Goal: Information Seeking & Learning: Understand process/instructions

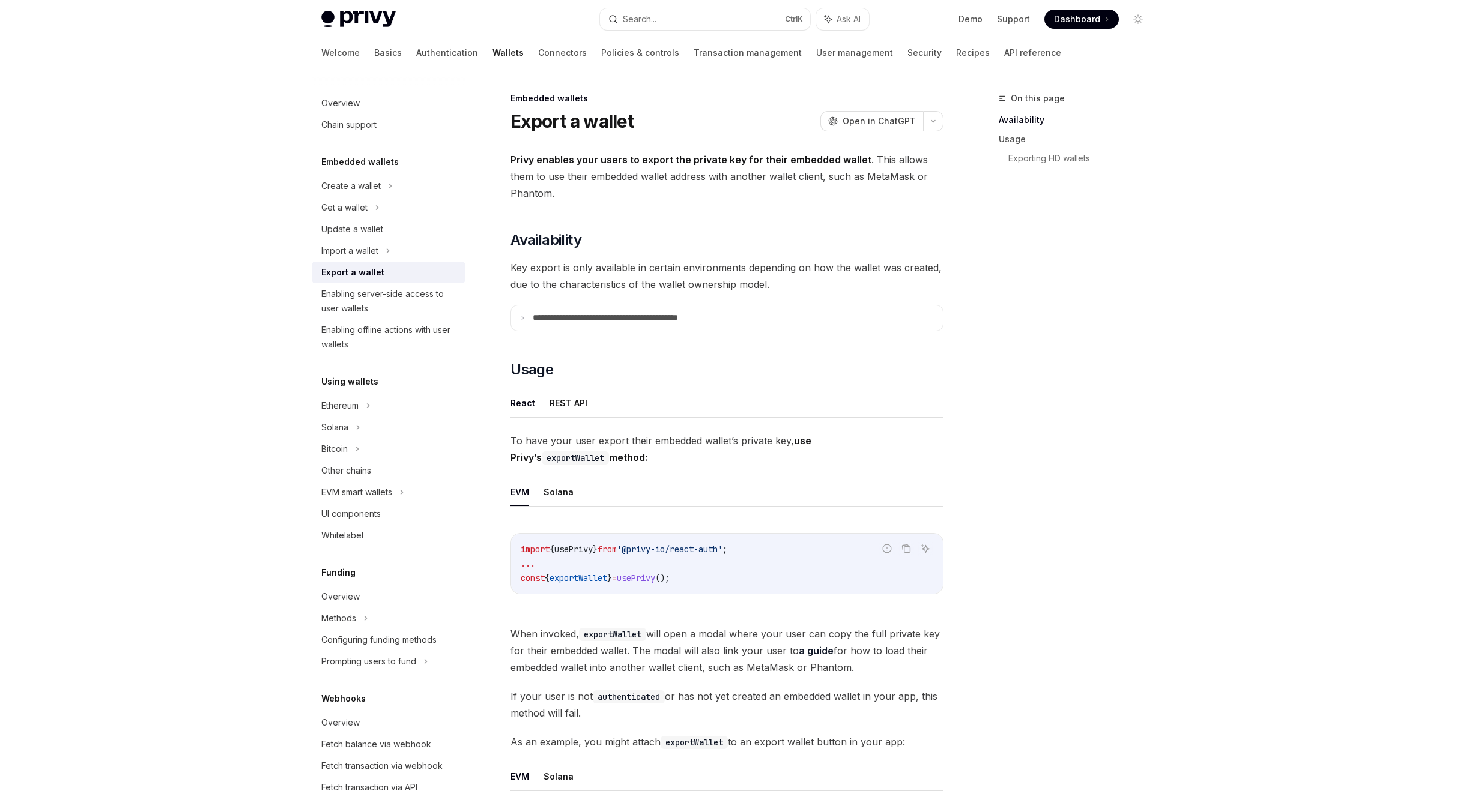
click at [576, 409] on button "REST API" at bounding box center [568, 403] width 38 height 28
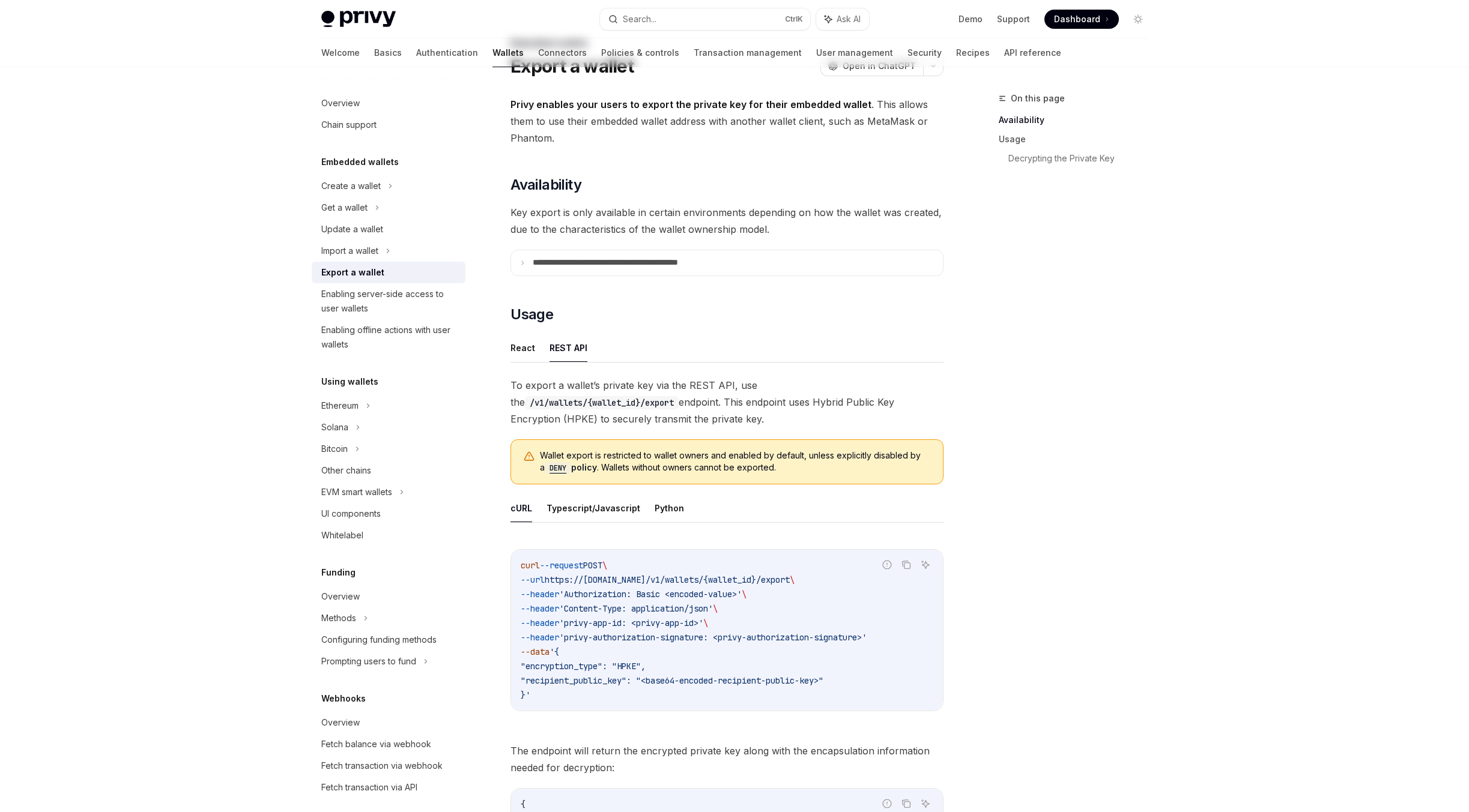
scroll to position [60, 0]
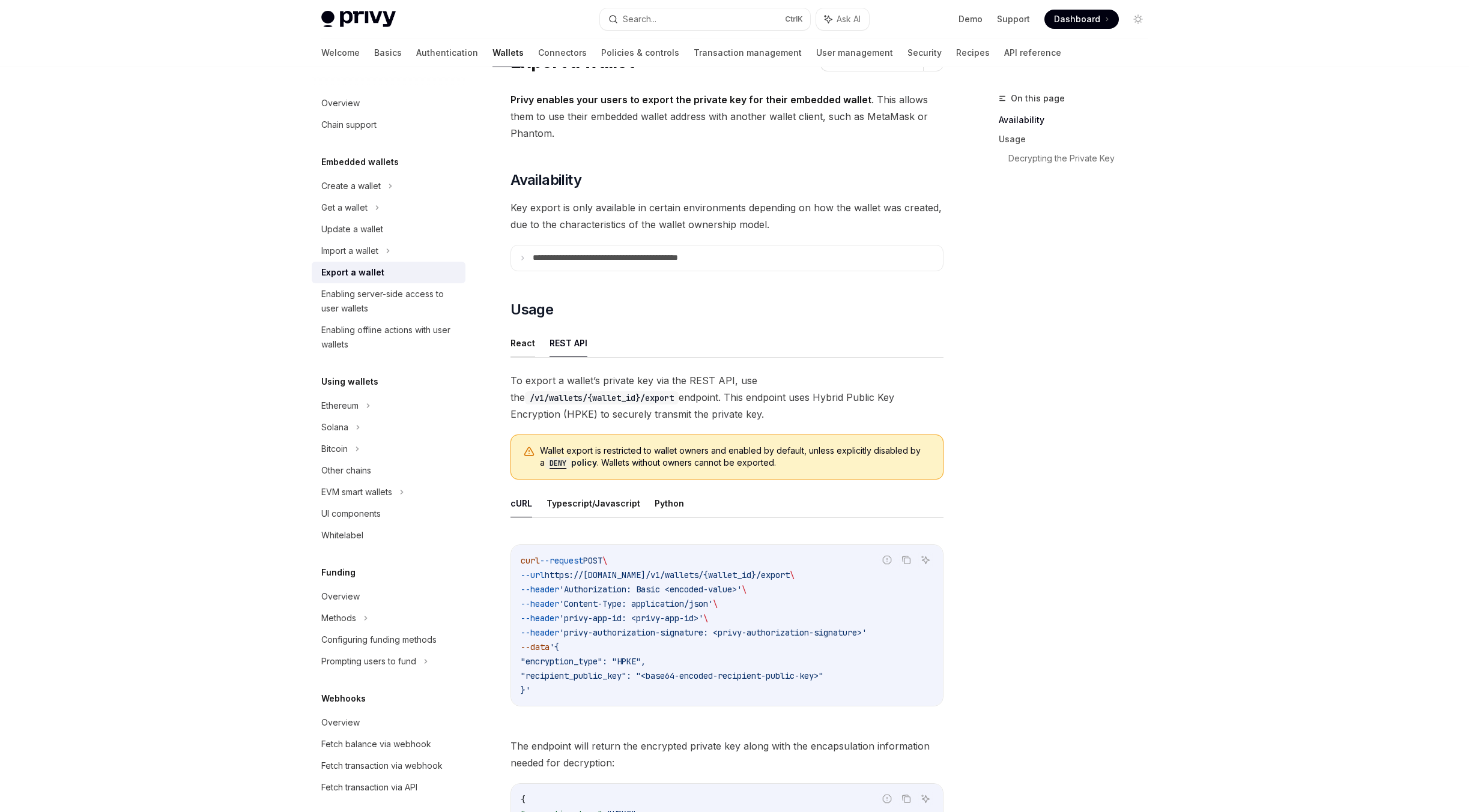
click at [522, 342] on button "React" at bounding box center [523, 343] width 24 height 28
type textarea "*"
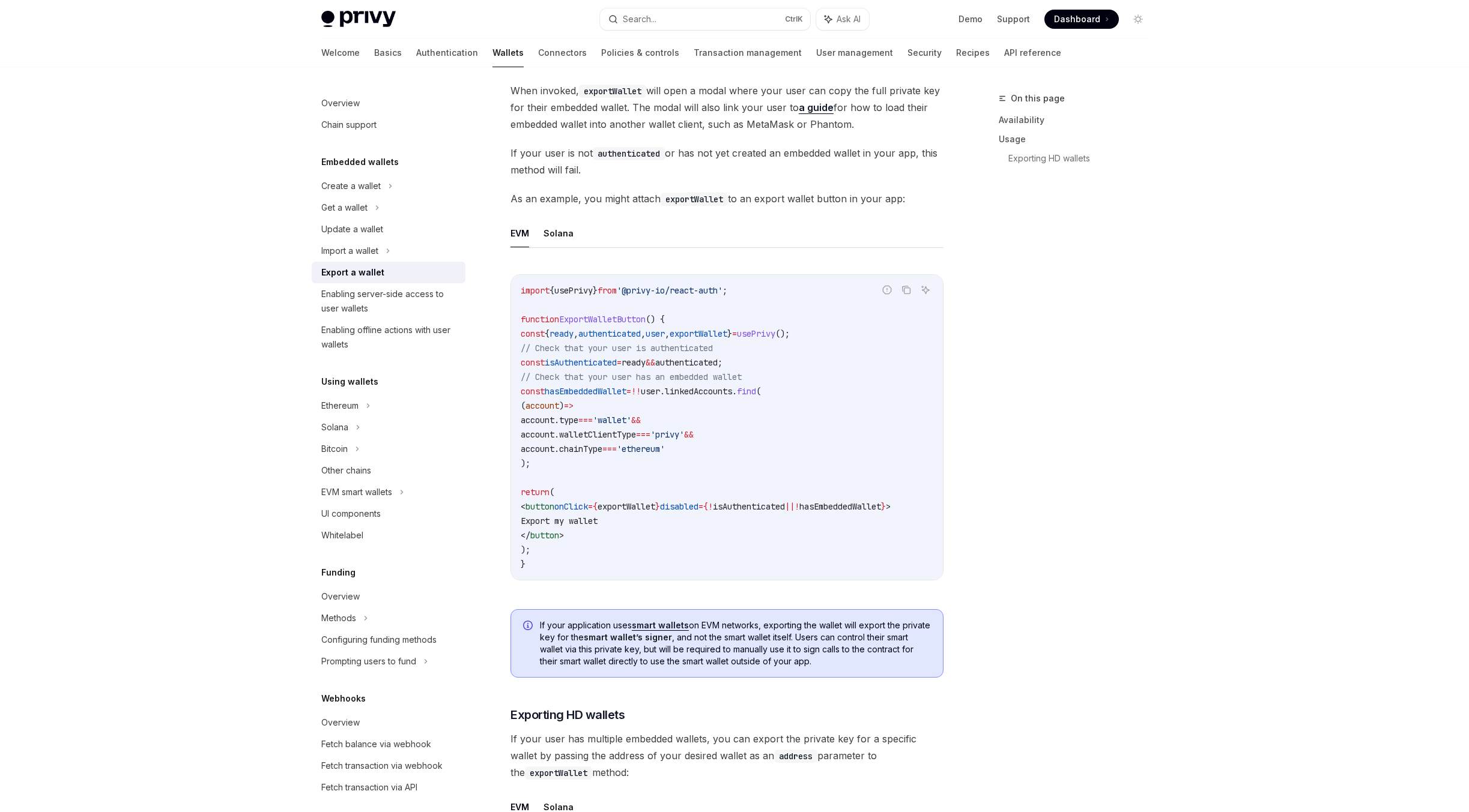
scroll to position [513, 0]
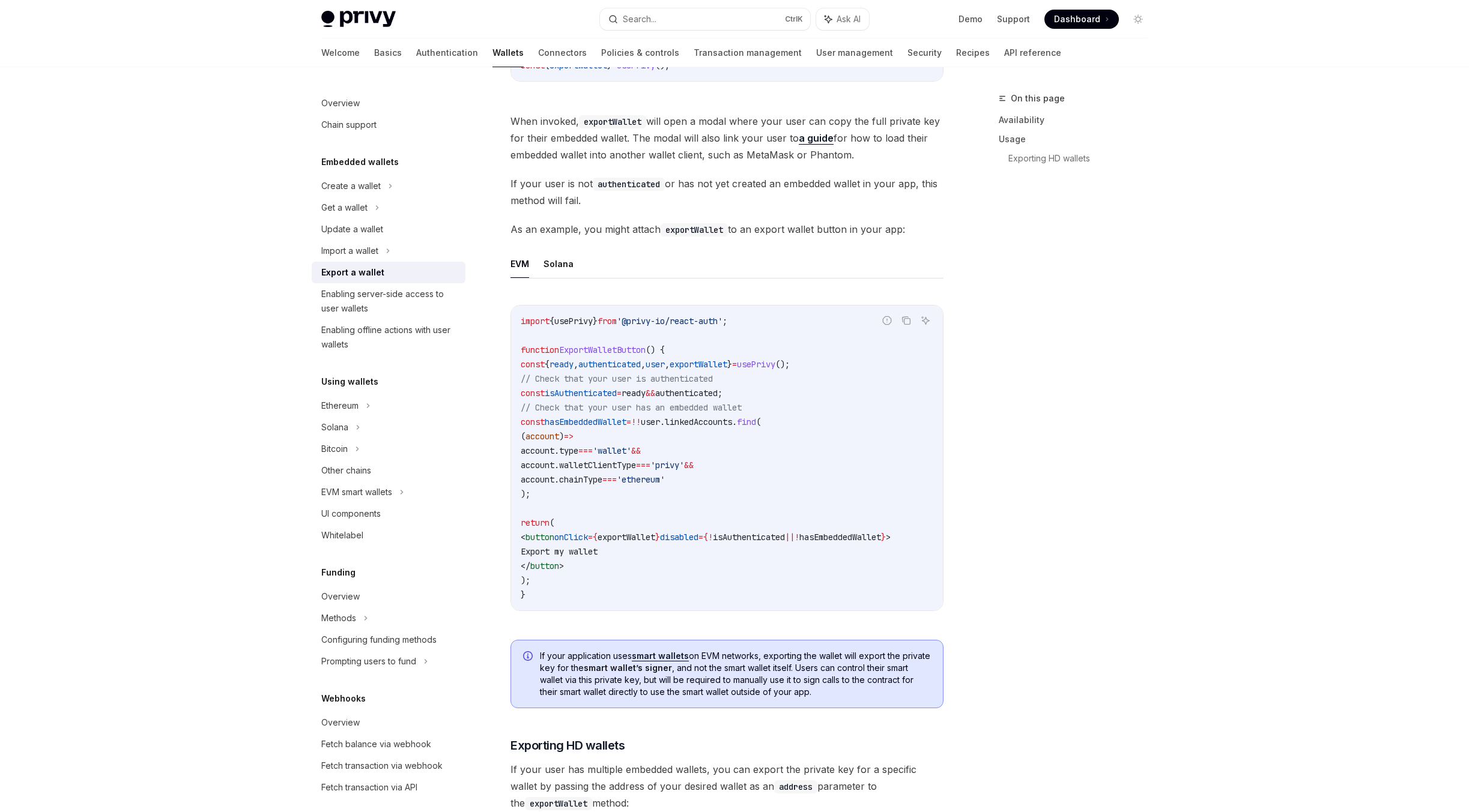
click at [775, 367] on span "usePrivy" at bounding box center [756, 364] width 38 height 11
copy span "usePrivy"
click at [583, 413] on span "// Check that your user has an embedded wallet" at bounding box center [631, 407] width 221 height 11
click at [591, 422] on span "hasEmbeddedWallet" at bounding box center [585, 421] width 82 height 11
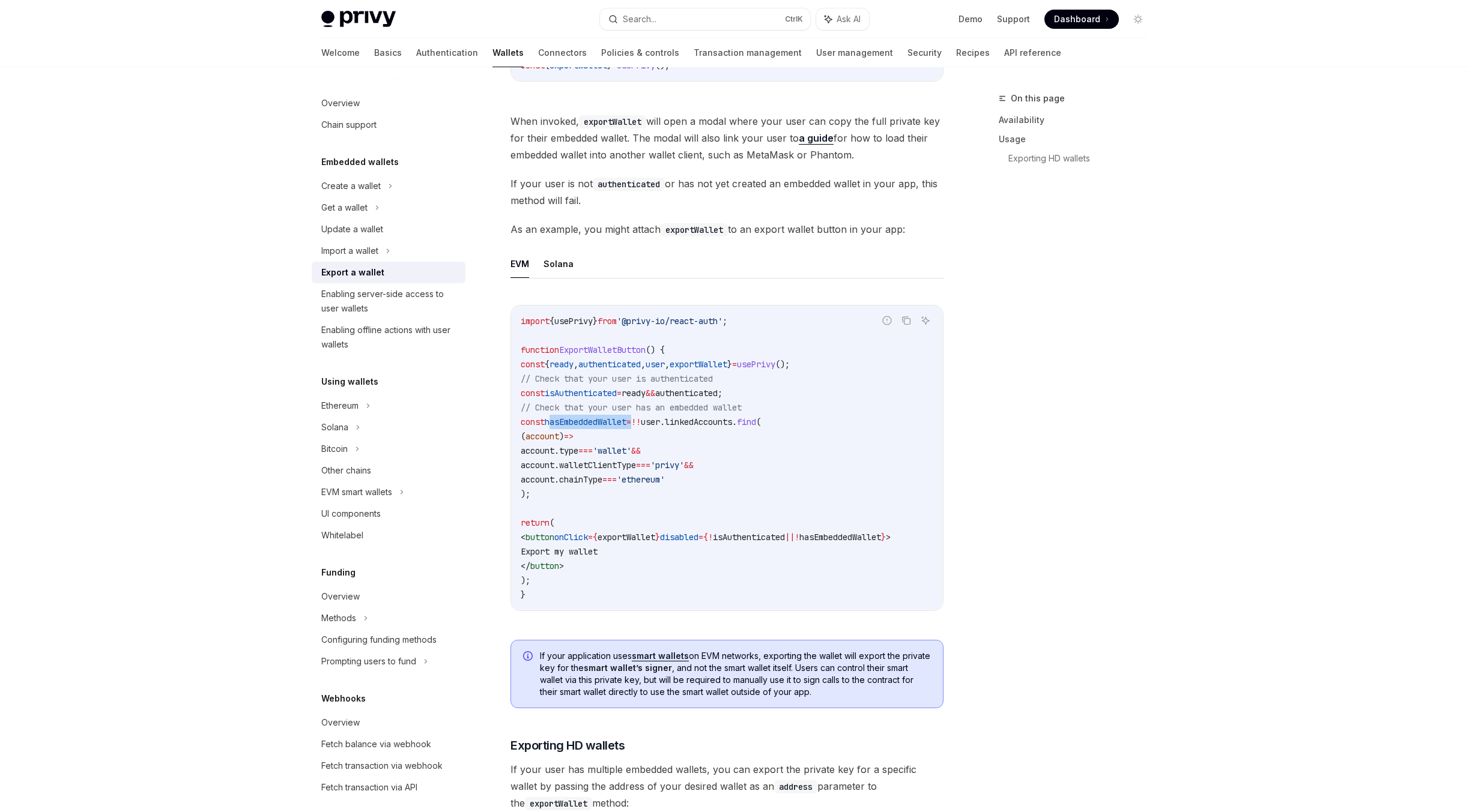
click at [591, 422] on span "hasEmbeddedWallet" at bounding box center [585, 421] width 82 height 11
copy span "hasEmbeddedWallet"
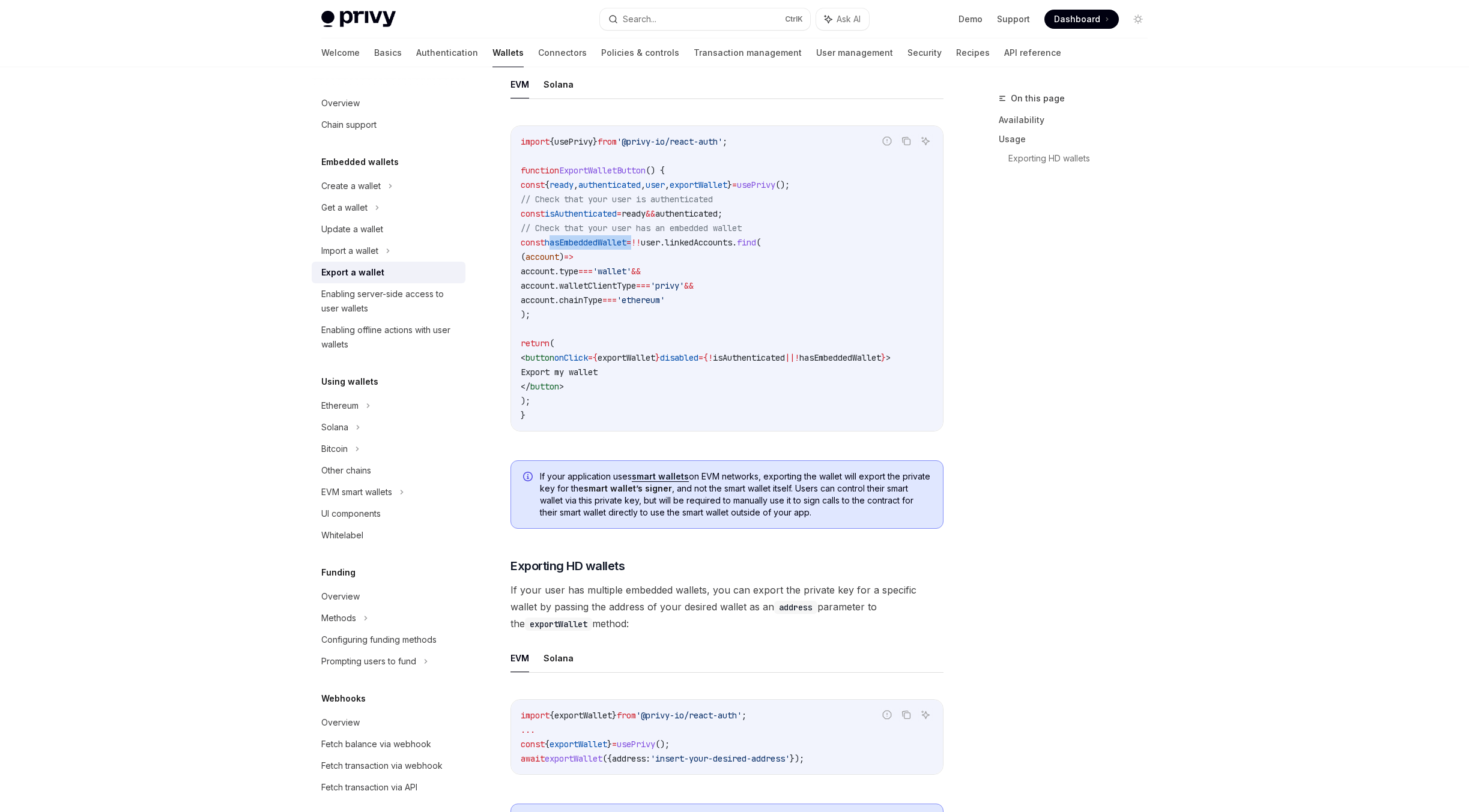
scroll to position [452, 0]
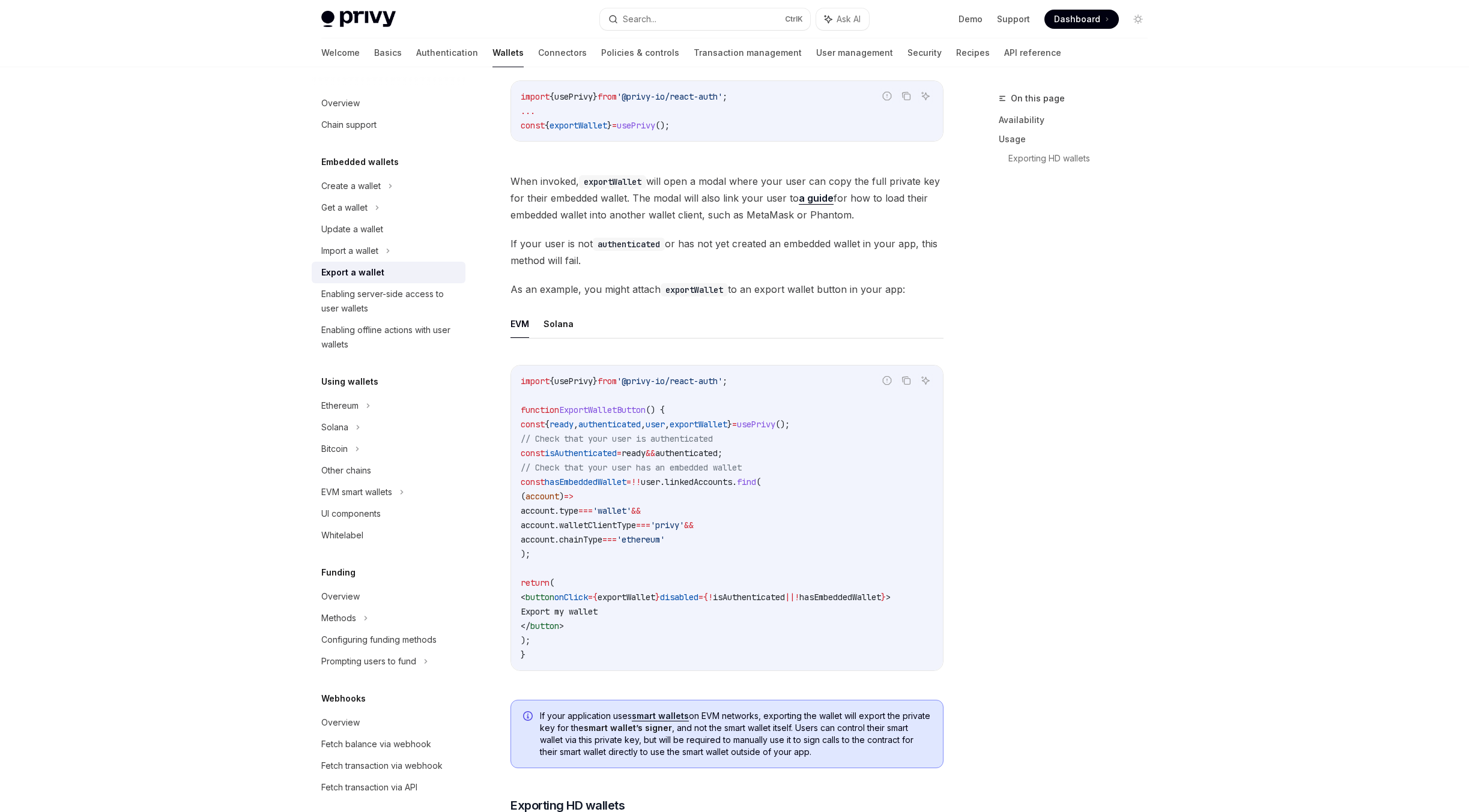
click at [655, 384] on span "'@privy-io/react-auth'" at bounding box center [669, 381] width 105 height 11
copy span "privy"
click at [622, 408] on span "ExportWalletButton" at bounding box center [602, 410] width 86 height 11
drag, startPoint x: 551, startPoint y: 514, endPoint x: 614, endPoint y: 516, distance: 63.0
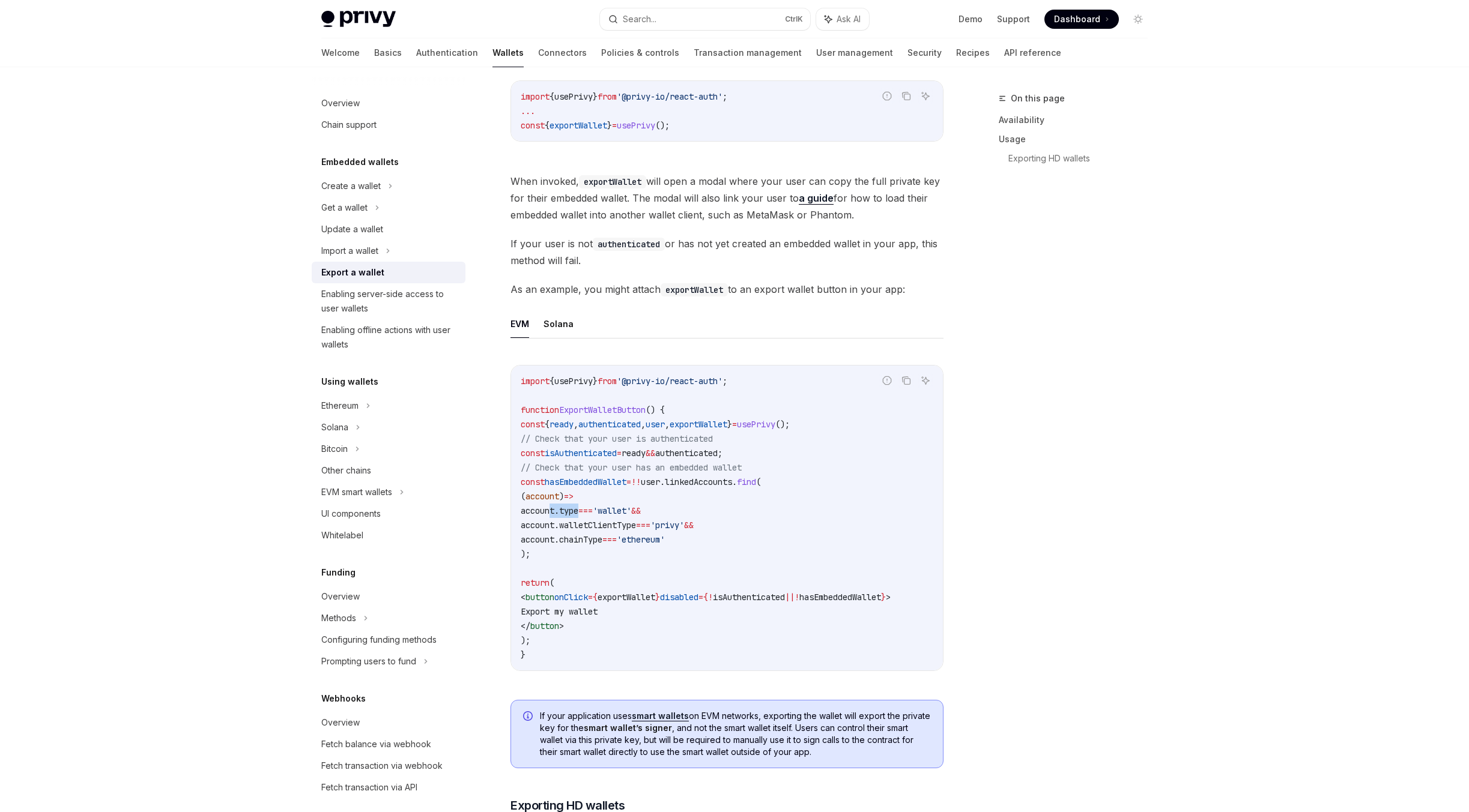
click at [614, 516] on span "account . type === 'wallet' &&" at bounding box center [580, 511] width 120 height 11
copy span "account . type"
click at [578, 409] on span "ExportWalletButton" at bounding box center [602, 410] width 86 height 11
copy span "ExportWalletButton"
